Goal: Information Seeking & Learning: Understand process/instructions

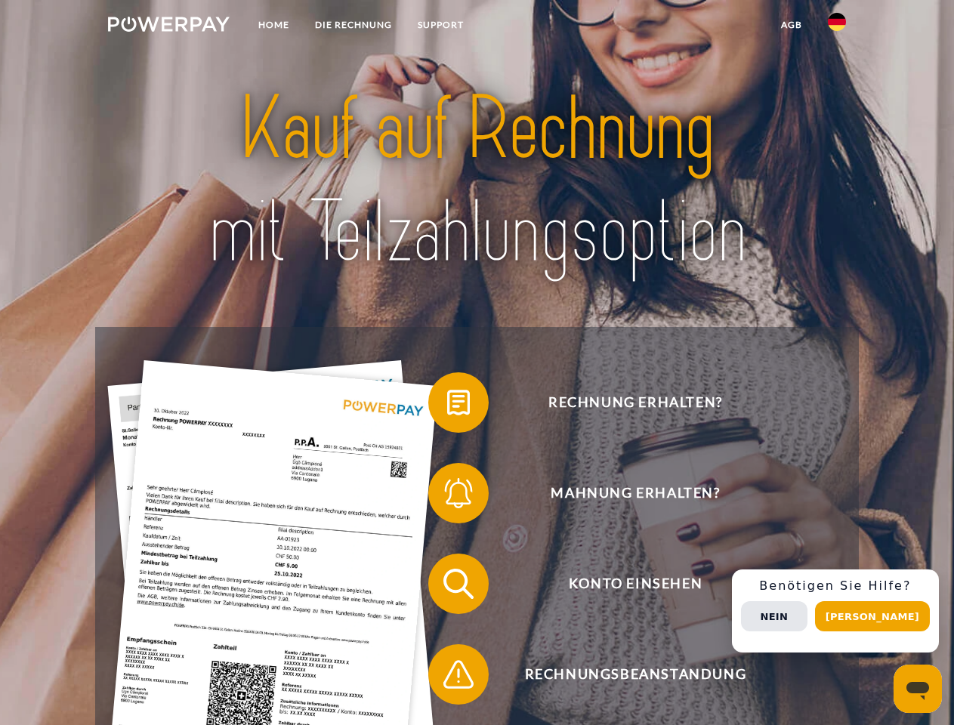
click at [168, 26] on img at bounding box center [169, 24] width 122 height 15
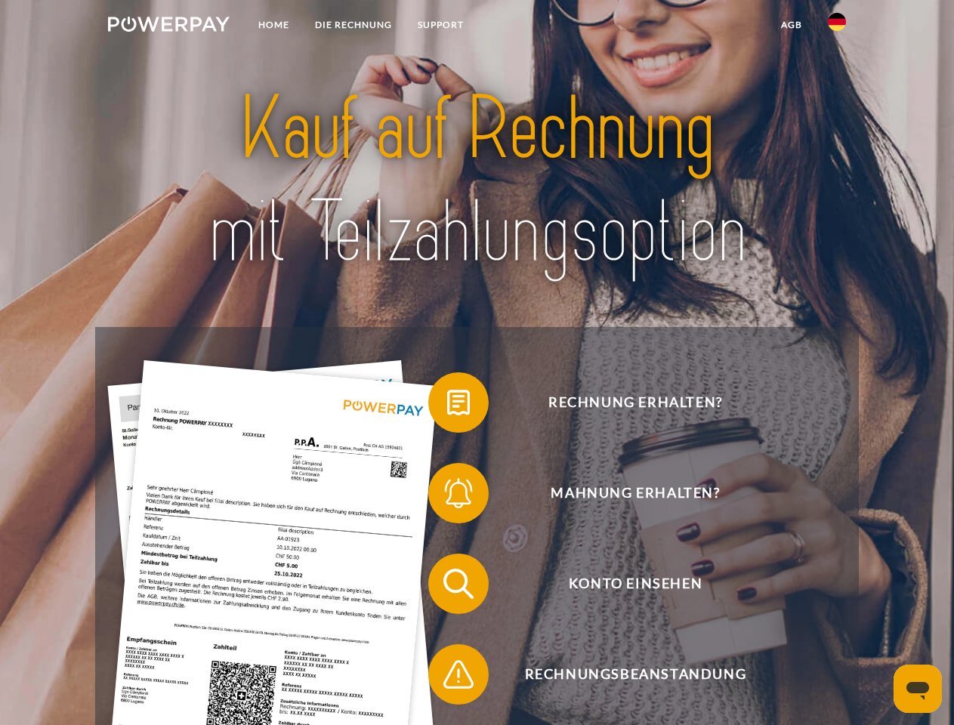
click at [837, 26] on img at bounding box center [837, 22] width 18 height 18
click at [791, 25] on link "agb" at bounding box center [791, 24] width 47 height 27
click at [447, 406] on span at bounding box center [436, 403] width 76 height 76
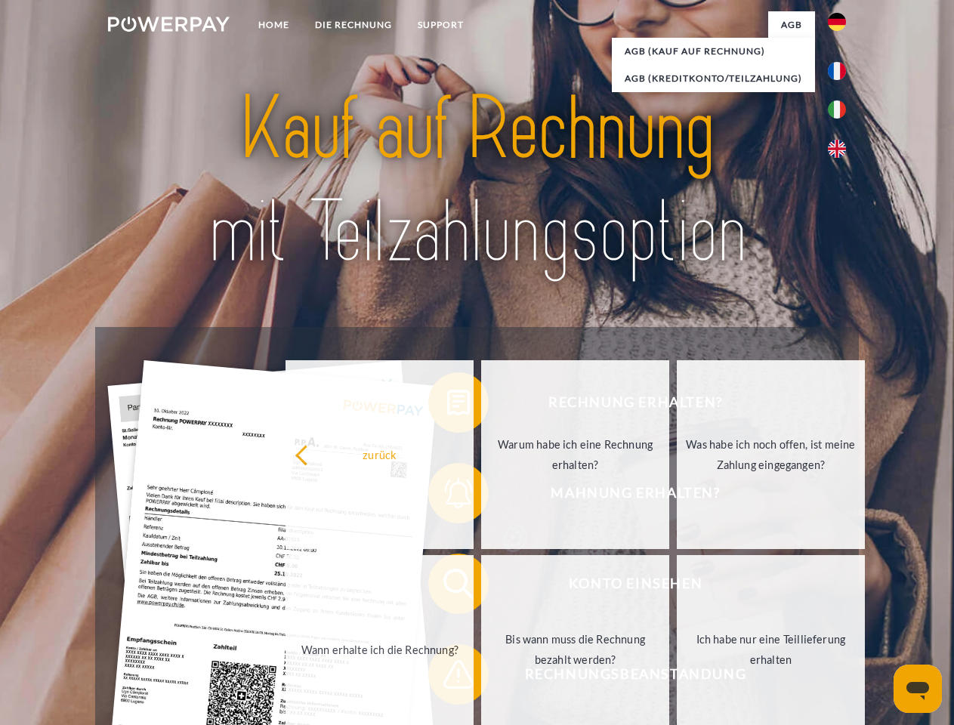
click at [447, 496] on div "Rechnung erhalten? Mahnung erhalten? Konto einsehen" at bounding box center [476, 629] width 763 height 604
click at [481, 587] on link "Bis wann muss die Rechnung bezahlt werden?" at bounding box center [575, 649] width 188 height 189
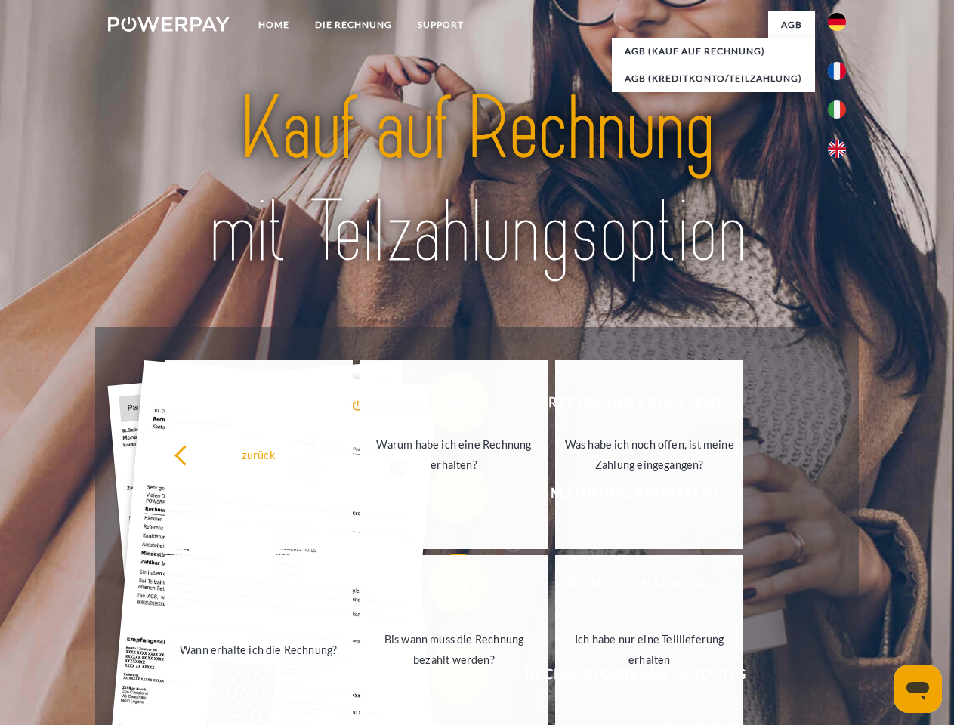
click at [447, 678] on span at bounding box center [436, 675] width 76 height 76
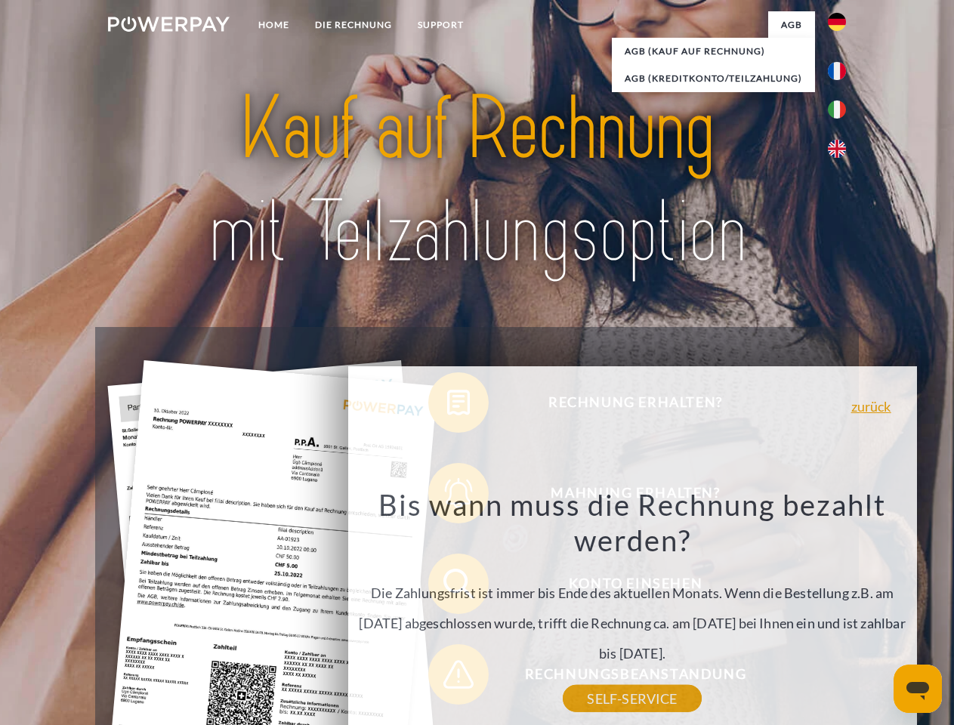
click at [841, 611] on div "Rechnung erhalten? Mahnung erhalten? Konto einsehen" at bounding box center [476, 629] width 763 height 604
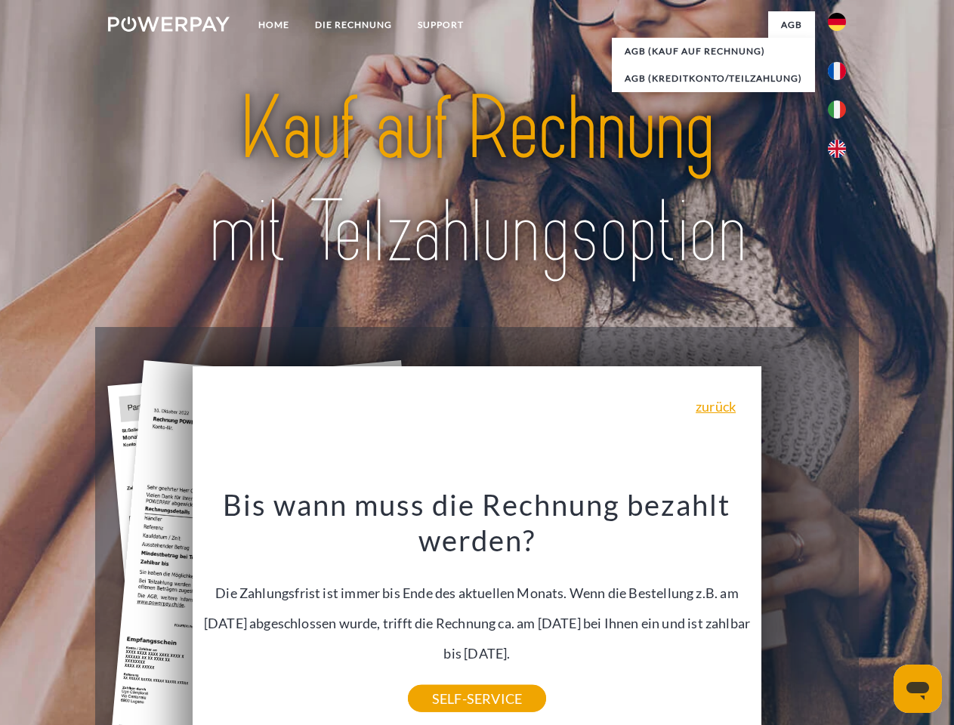
click at [804, 614] on span "Konto einsehen" at bounding box center [635, 584] width 370 height 60
click at [878, 616] on header "Home DIE RECHNUNG SUPPORT" at bounding box center [477, 521] width 954 height 1043
